Goal: Communication & Community: Answer question/provide support

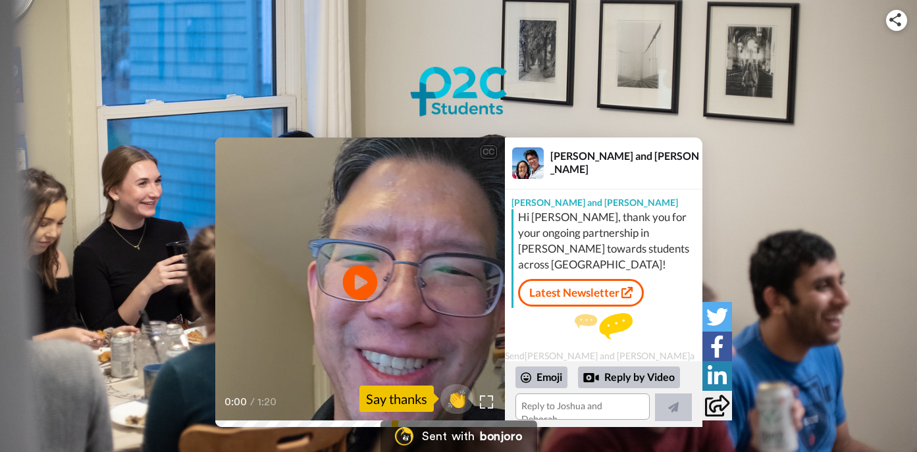
click at [359, 280] on icon "Play/Pause" at bounding box center [359, 282] width 35 height 63
click at [637, 376] on div "Reply by Video" at bounding box center [629, 378] width 102 height 22
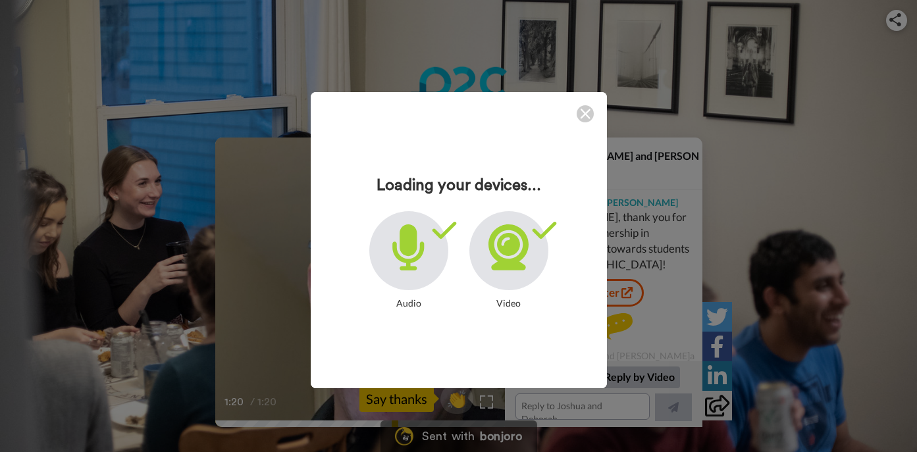
click at [504, 242] on icon at bounding box center [509, 248] width 40 height 46
click at [634, 377] on div "Loading your devices... Audio Video" at bounding box center [458, 226] width 917 height 452
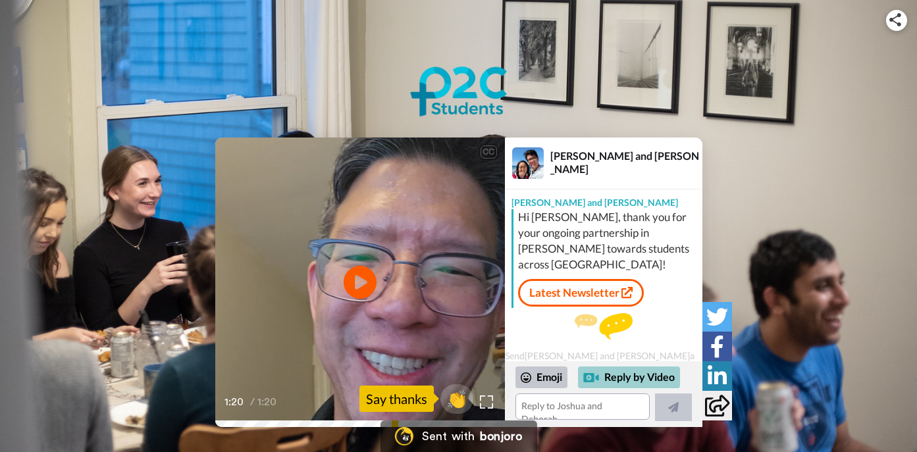
click at [590, 377] on div at bounding box center [591, 378] width 16 height 16
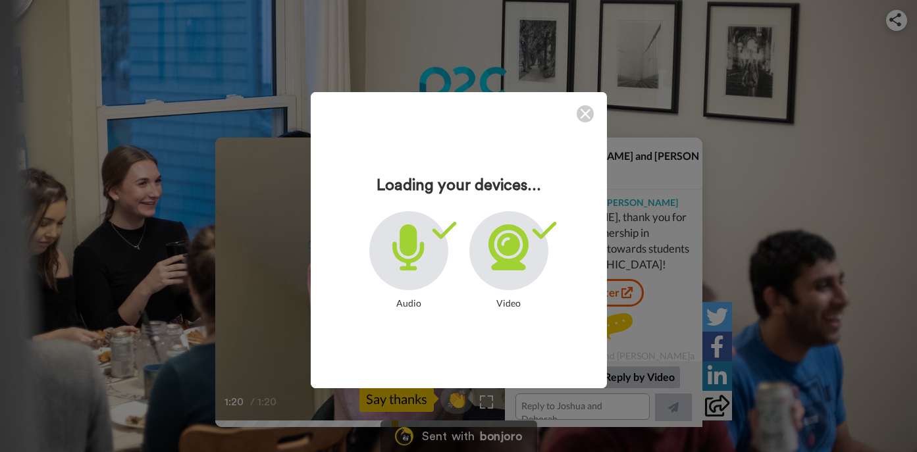
click at [511, 241] on icon at bounding box center [509, 248] width 40 height 46
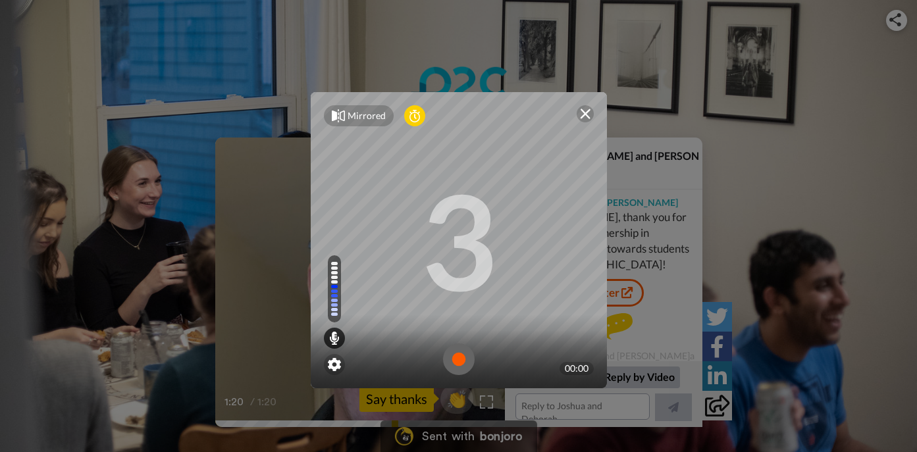
click at [394, 400] on div "Mirrored Redo 3 00:00" at bounding box center [459, 247] width 323 height 336
click at [630, 379] on div "Mirrored Redo 3 00:00" at bounding box center [458, 226] width 917 height 452
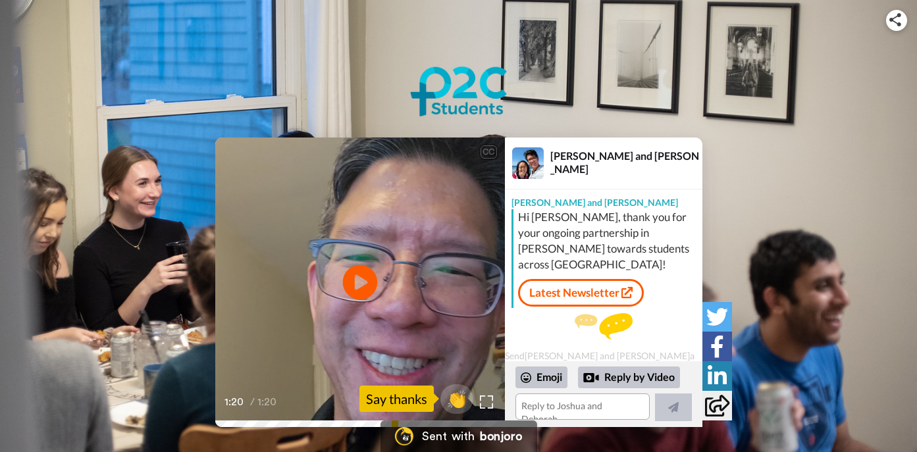
click at [360, 279] on icon "Play/Pause" at bounding box center [359, 282] width 35 height 63
click at [641, 377] on div "Reply by Video" at bounding box center [629, 378] width 102 height 22
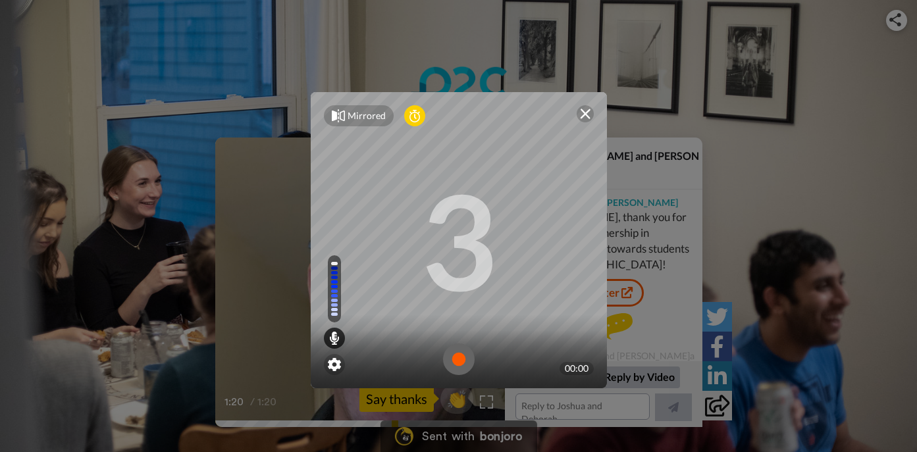
click at [649, 362] on div "Mirrored Redo 3 00:00" at bounding box center [458, 226] width 917 height 452
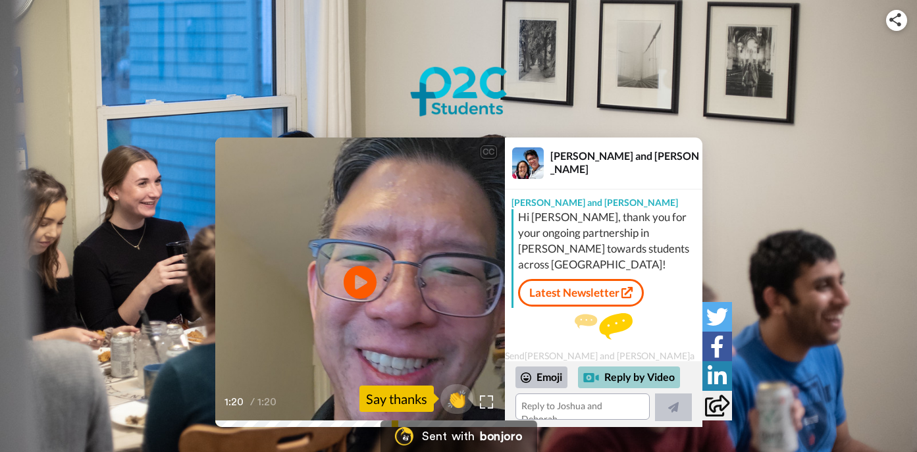
click at [624, 377] on div "Reply by Video" at bounding box center [629, 378] width 102 height 22
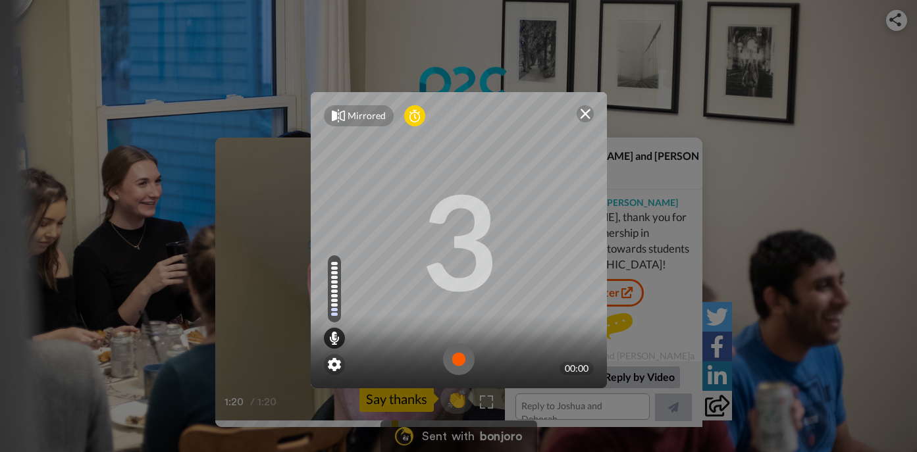
click at [493, 437] on div "Mirrored Redo 3 00:00" at bounding box center [458, 226] width 917 height 452
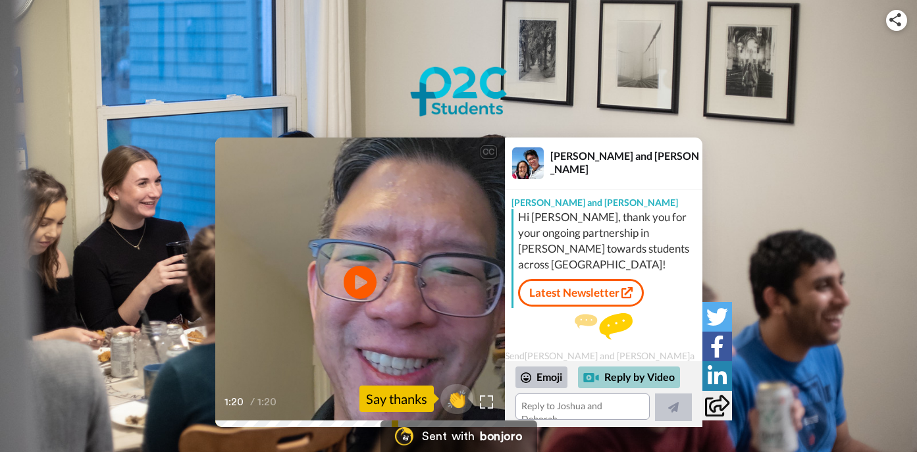
click at [674, 379] on div "Reply by Video" at bounding box center [629, 378] width 102 height 22
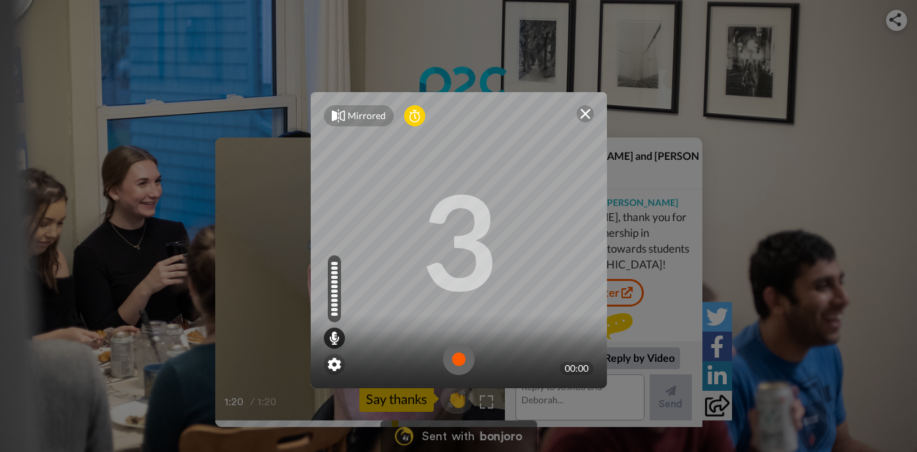
click at [580, 113] on img at bounding box center [585, 114] width 11 height 11
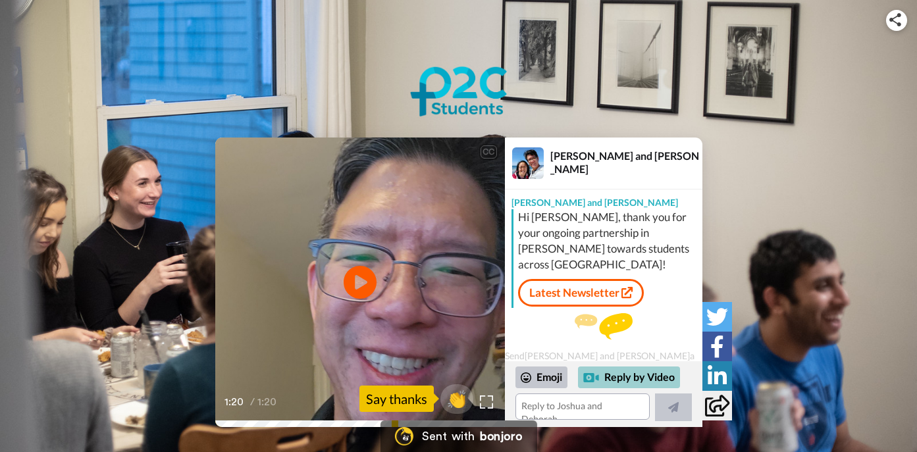
click at [663, 376] on div "Reply by Video" at bounding box center [629, 378] width 102 height 22
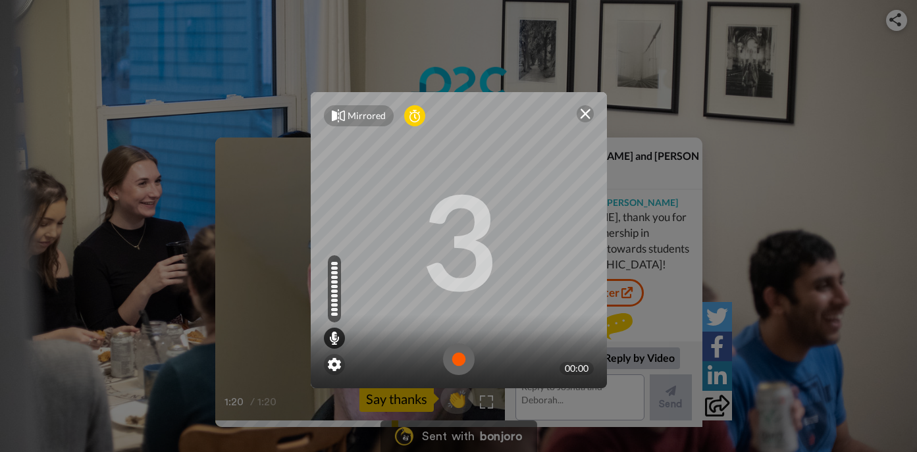
click at [583, 112] on img at bounding box center [585, 114] width 11 height 11
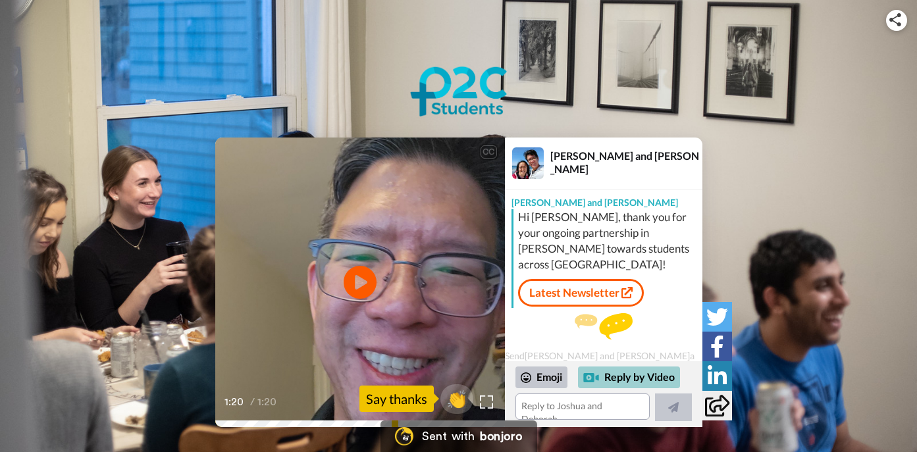
click at [628, 374] on div "Reply by Video" at bounding box center [629, 378] width 102 height 22
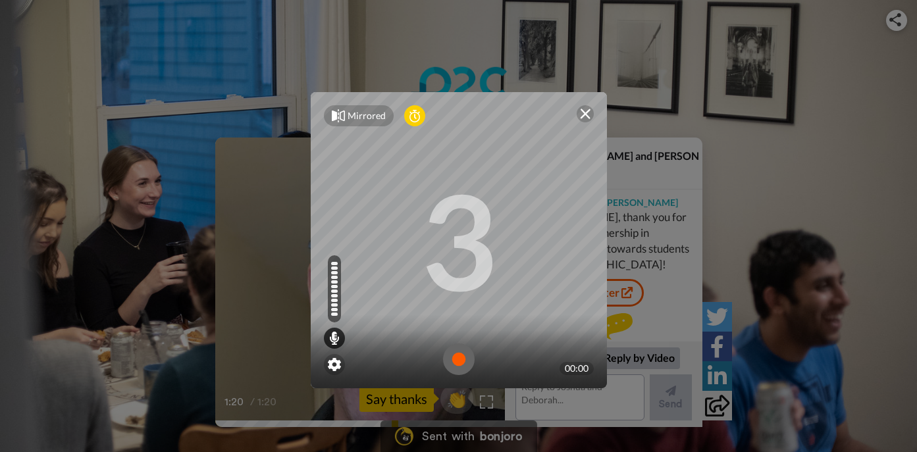
click at [627, 394] on div "Mirrored Redo 3 00:00" at bounding box center [458, 226] width 917 height 452
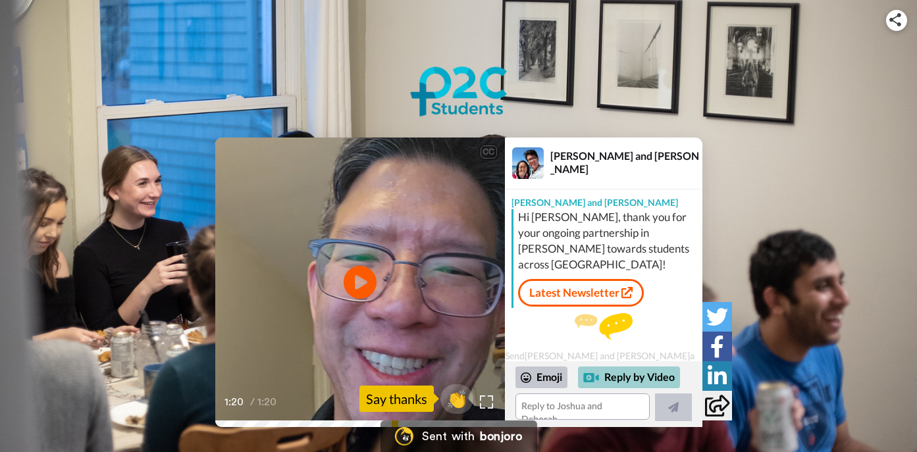
click at [636, 376] on div "Reply by Video" at bounding box center [629, 378] width 102 height 22
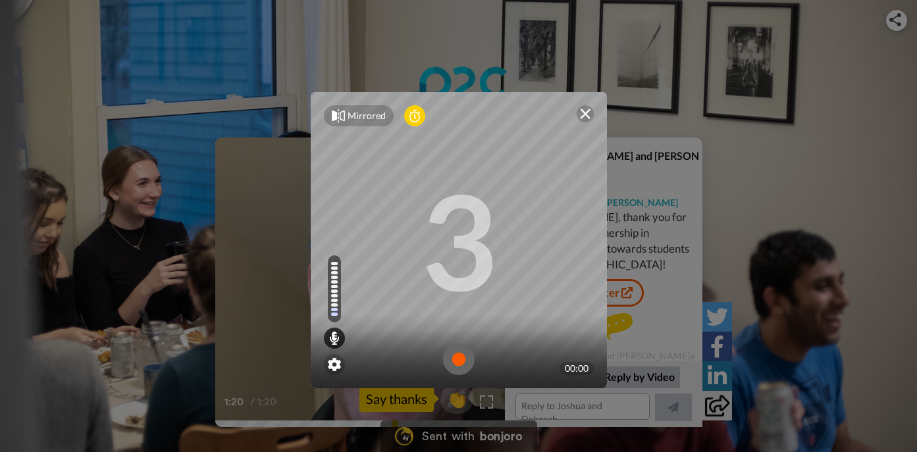
click at [410, 115] on icon at bounding box center [415, 115] width 11 height 13
click at [581, 112] on img at bounding box center [585, 114] width 11 height 11
